Goal: Task Accomplishment & Management: Complete application form

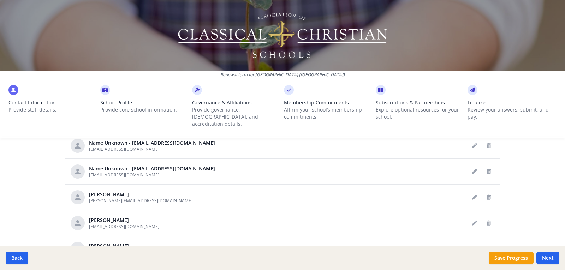
scroll to position [388, 0]
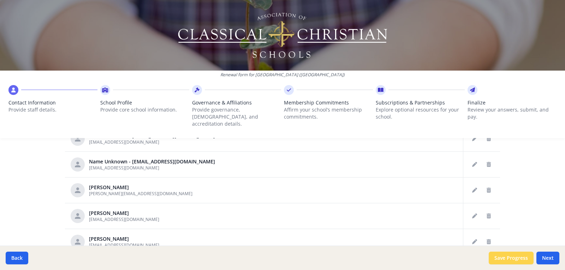
click at [524, 258] on button "Save Progress" at bounding box center [511, 258] width 45 height 13
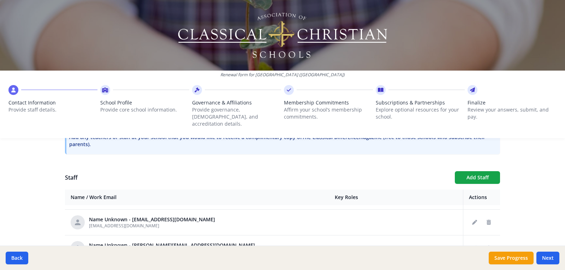
scroll to position [243, 0]
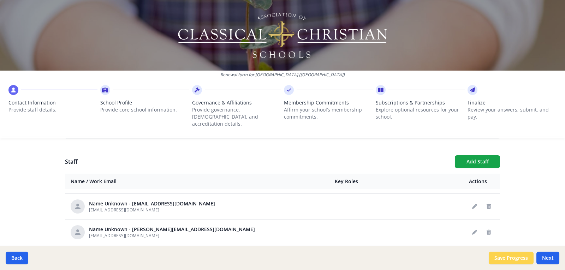
click at [525, 259] on button "Save Progress" at bounding box center [511, 258] width 45 height 13
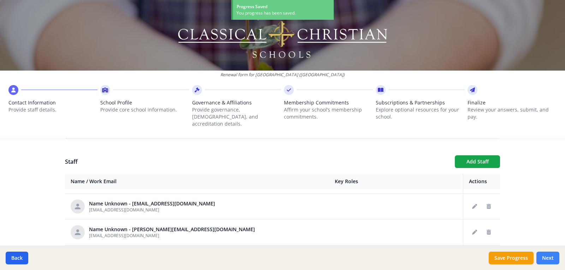
click at [557, 257] on button "Next" at bounding box center [547, 258] width 23 height 13
type input "[PHONE_NUMBER]"
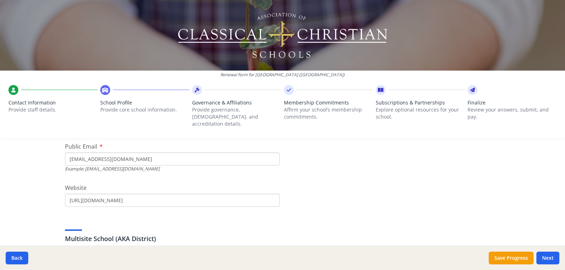
drag, startPoint x: 90, startPoint y: 154, endPoint x: 56, endPoint y: 153, distance: 33.5
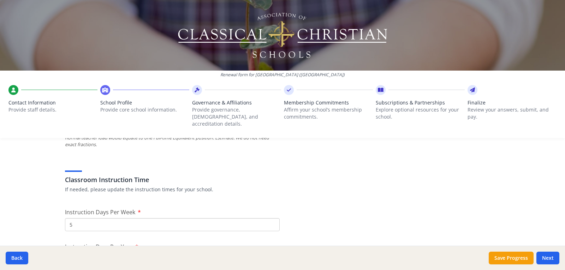
scroll to position [526, 0]
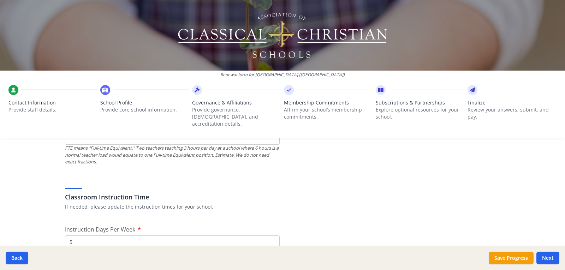
type input "[EMAIL_ADDRESS][DOMAIN_NAME]"
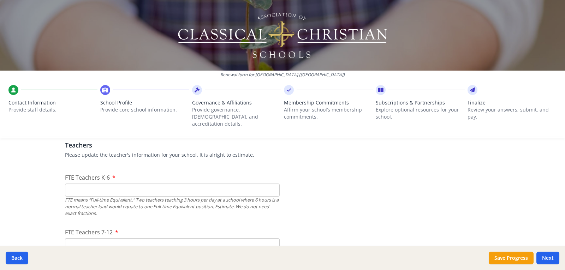
scroll to position [420, 0]
click at [267, 183] on input "FTE Teachers K-6" at bounding box center [172, 189] width 215 height 13
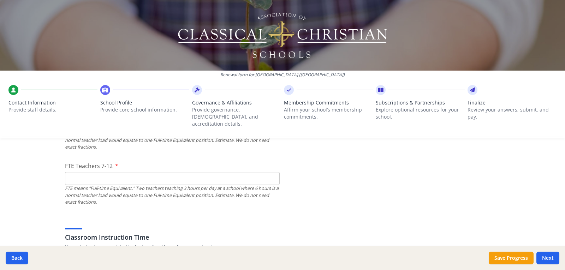
scroll to position [490, 0]
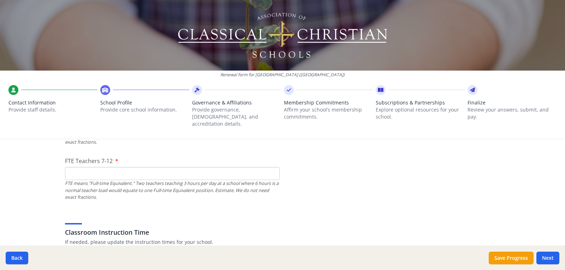
type input "28"
click at [222, 168] on input "FTE Teachers 7-12" at bounding box center [172, 173] width 215 height 13
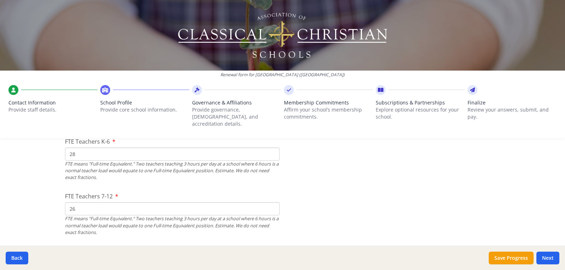
type input "26"
click at [156, 148] on input "28" at bounding box center [172, 154] width 215 height 13
type input "26"
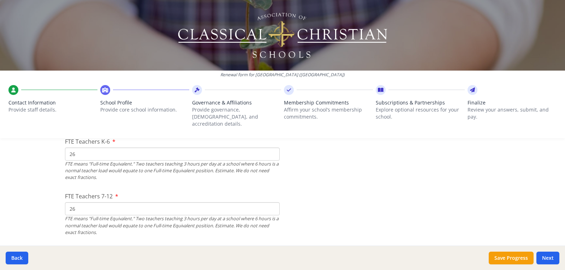
click at [102, 202] on input "26" at bounding box center [172, 208] width 215 height 13
click at [103, 202] on input "26" at bounding box center [172, 208] width 215 height 13
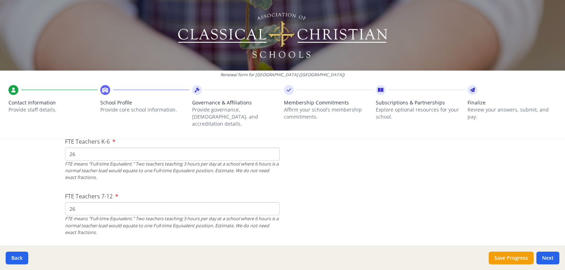
type input "2"
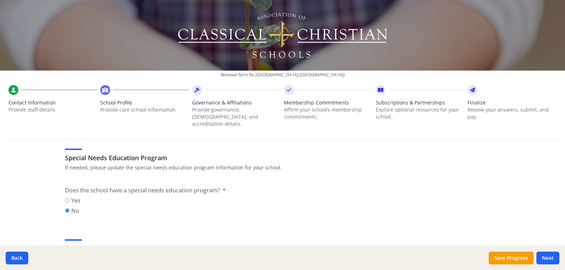
scroll to position [843, 0]
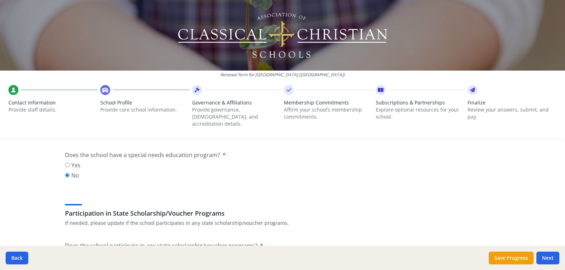
type input "40"
